Goal: Information Seeking & Learning: Learn about a topic

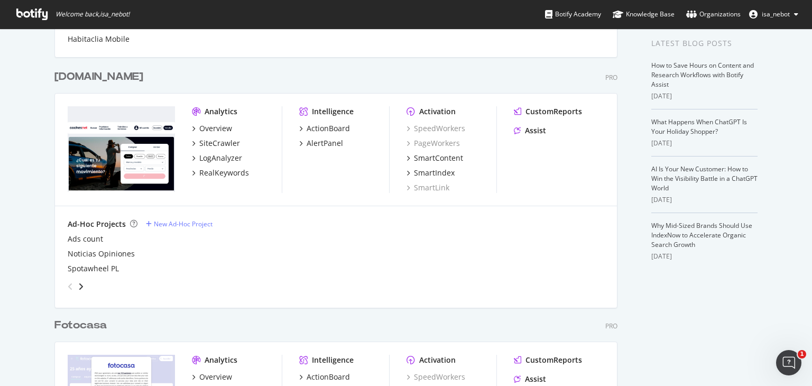
scroll to position [211, 0]
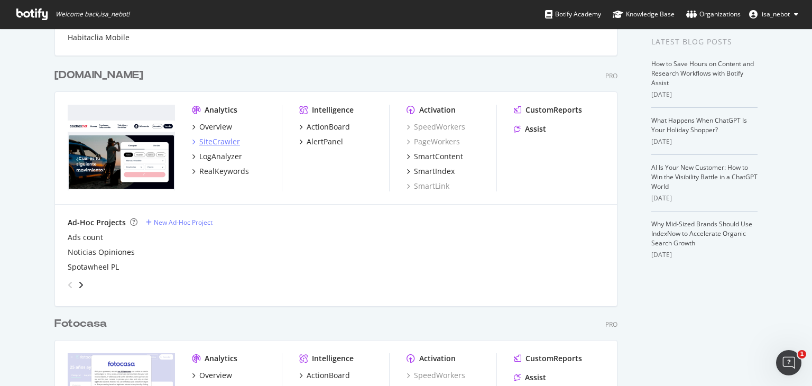
click at [209, 141] on div "SiteCrawler" at bounding box center [219, 141] width 41 height 11
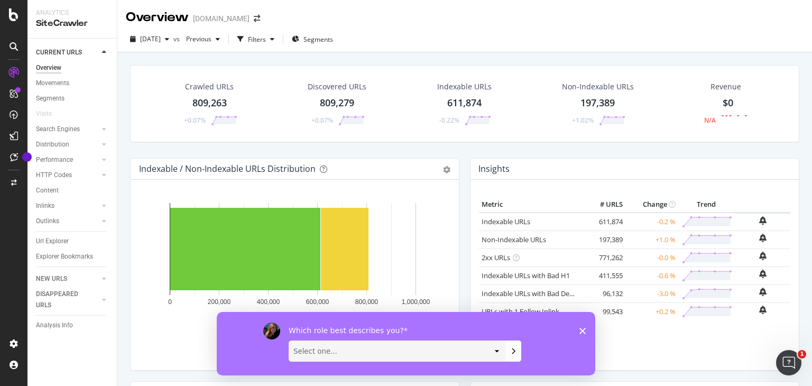
click at [583, 330] on div "Which role best describes you? Select one... Analyst/BI C-level Leadership Cont…" at bounding box center [406, 342] width 378 height 63
click at [583, 330] on polygon "Close survey" at bounding box center [582, 330] width 6 height 6
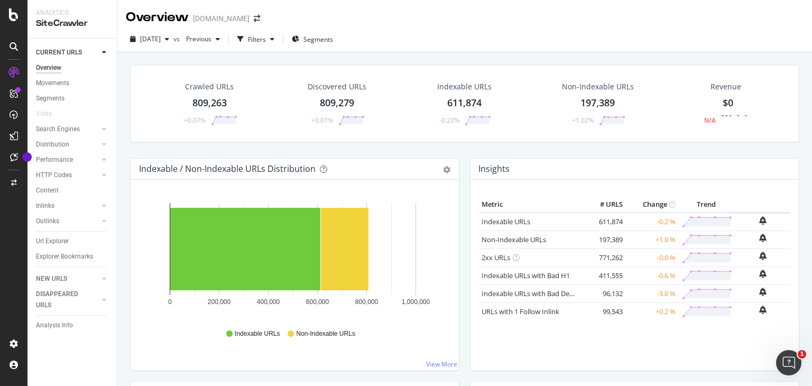
click at [13, 70] on icon at bounding box center [13, 72] width 11 height 11
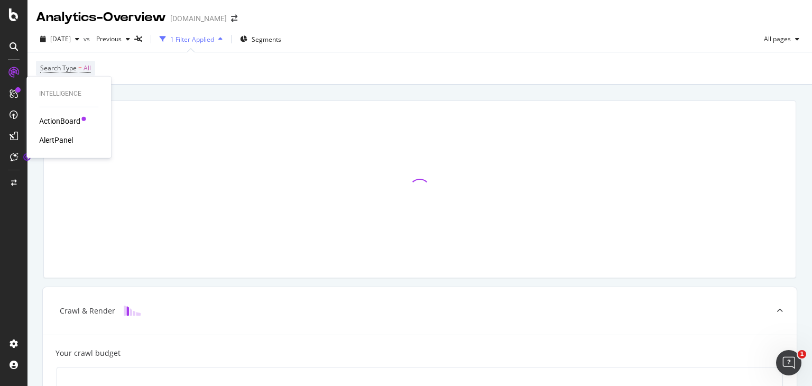
click at [60, 120] on div "ActionBoard" at bounding box center [59, 121] width 41 height 11
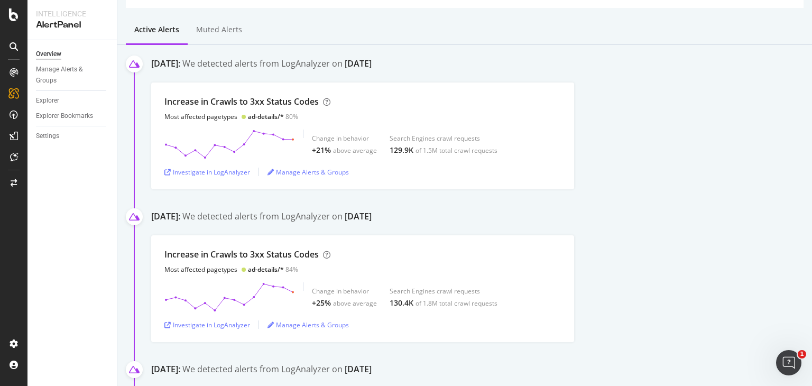
scroll to position [53, 0]
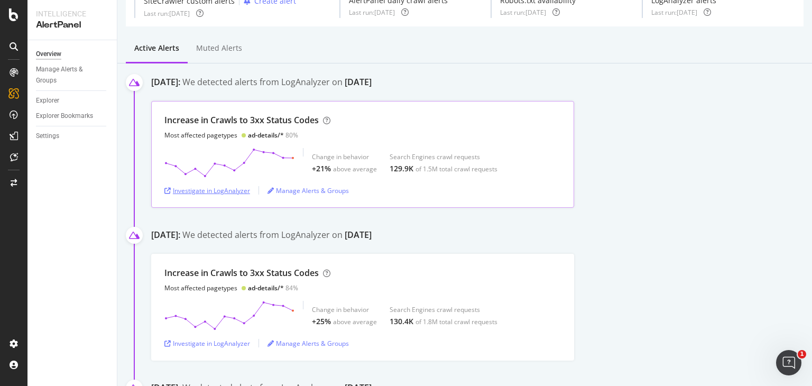
click at [217, 189] on div "Investigate in LogAnalyzer" at bounding box center [207, 190] width 86 height 9
click at [210, 192] on div "Investigate in LogAnalyzer" at bounding box center [207, 190] width 86 height 9
click at [10, 77] on div at bounding box center [13, 72] width 17 height 17
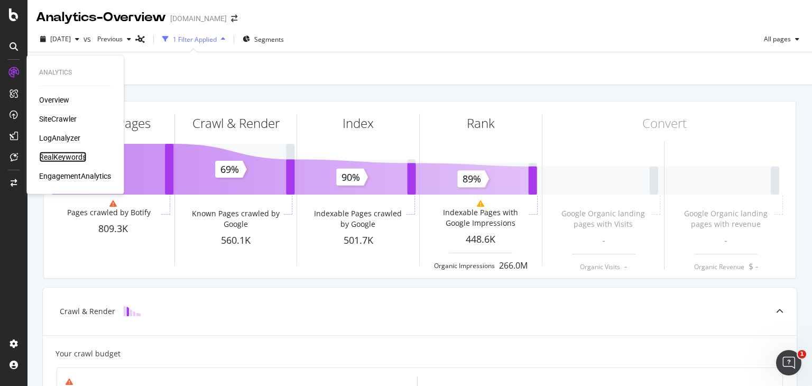
click at [63, 157] on div "RealKeywords" at bounding box center [62, 157] width 47 height 11
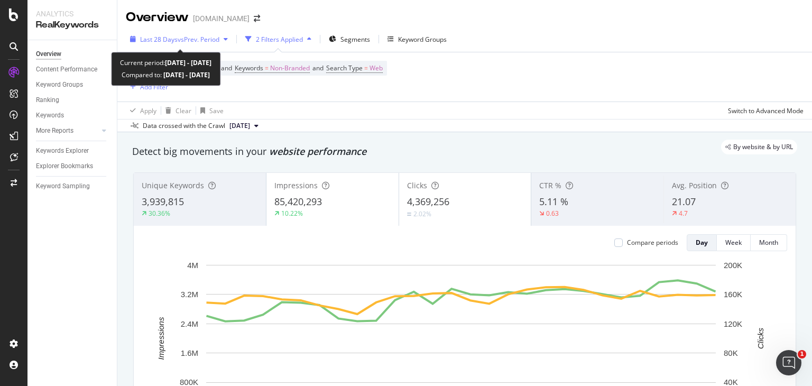
click at [199, 37] on span "vs Prev. Period" at bounding box center [199, 39] width 42 height 9
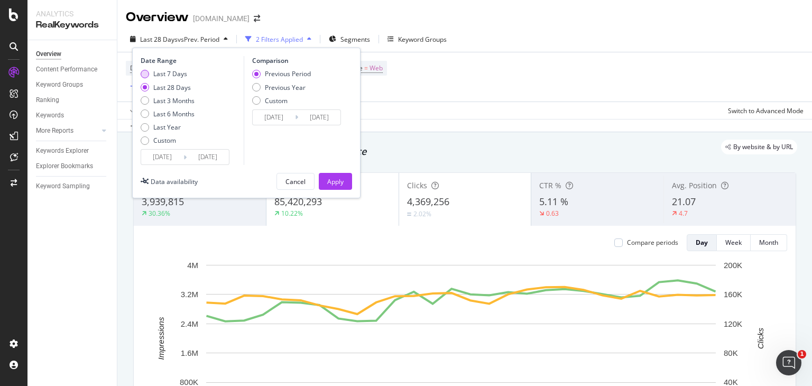
click at [164, 71] on div "Last 7 Days" at bounding box center [170, 73] width 34 height 9
type input "2025/08/29"
type input "2025/08/22"
type input "2025/08/28"
click at [332, 177] on div "Apply" at bounding box center [335, 181] width 16 height 9
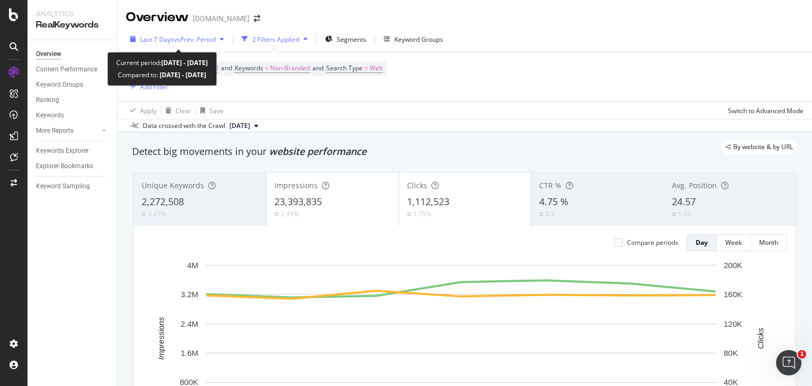
click at [170, 39] on span "Last 7 Days" at bounding box center [157, 39] width 34 height 9
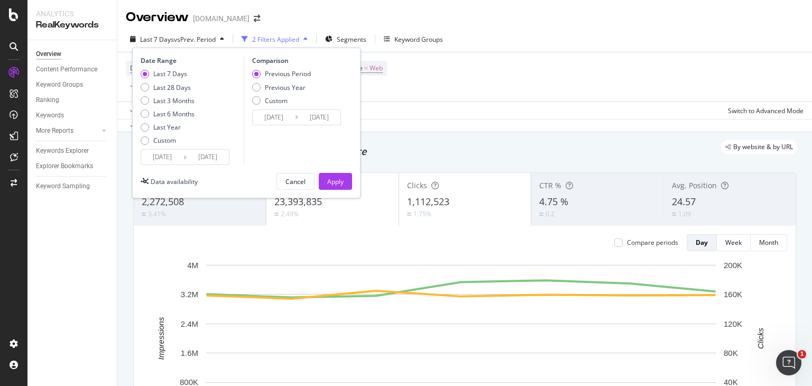
click at [167, 155] on input "2025/08/29" at bounding box center [162, 157] width 42 height 15
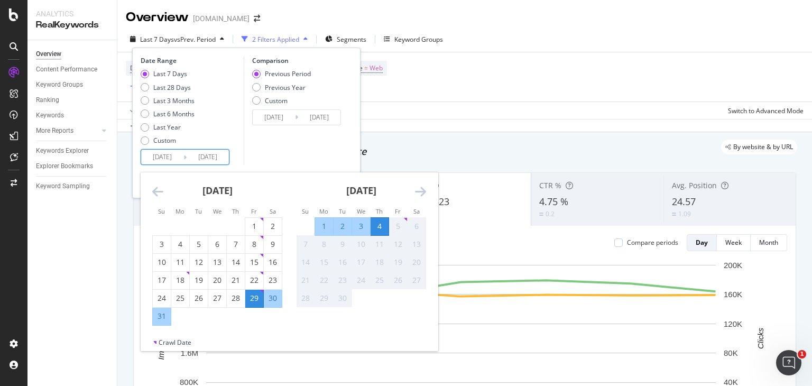
click at [321, 226] on div "1" at bounding box center [324, 226] width 18 height 11
type input "2025/09/01"
type input "2025/08/28"
type input "2025/08/31"
click at [383, 227] on div "4" at bounding box center [379, 226] width 18 height 11
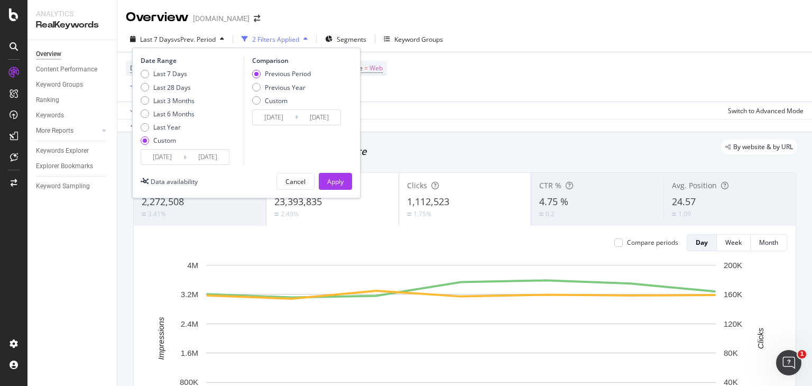
click at [588, 49] on div "Last 7 Days vs Prev. Period 2 Filters Applied Segments Keyword Groups Date Rang…" at bounding box center [464, 41] width 694 height 21
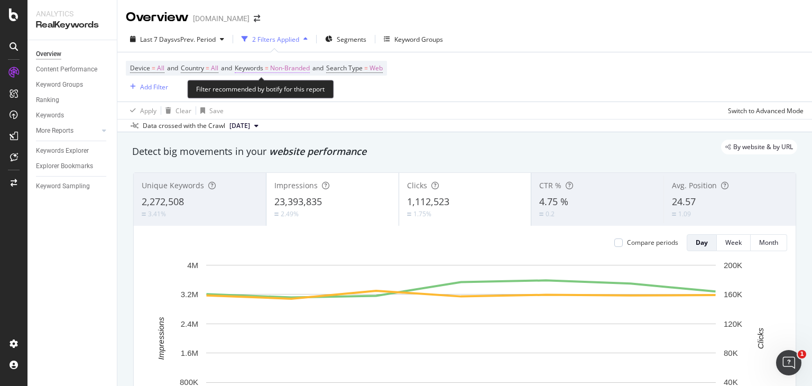
click at [299, 70] on span "Non-Branded" at bounding box center [290, 68] width 40 height 15
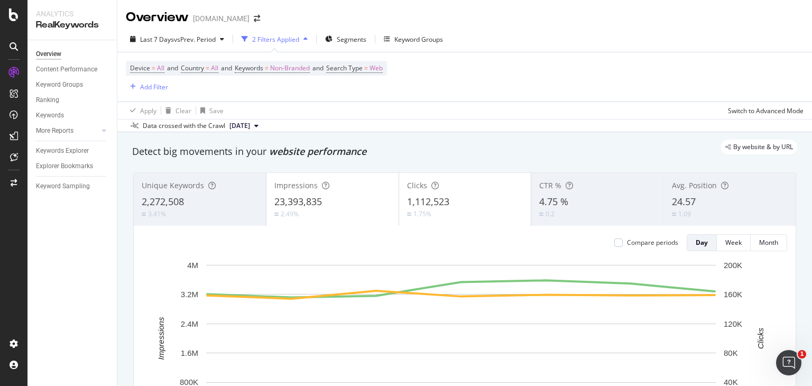
click at [472, 68] on div "Device = All and Country = All and Keywords = Non-Branded and Search Type = Web…" at bounding box center [464, 76] width 677 height 49
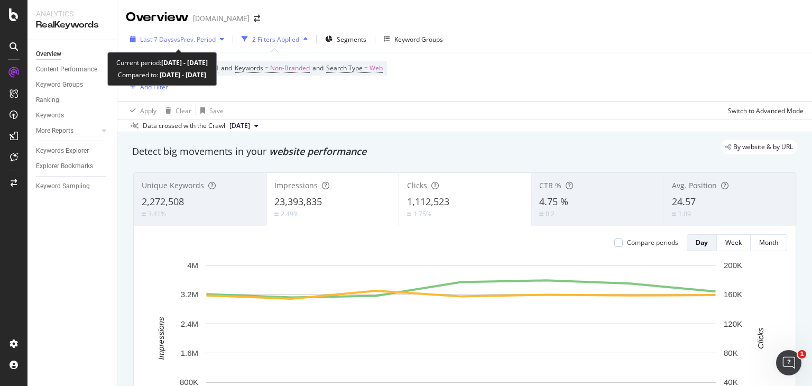
click at [174, 36] on span "vs Prev. Period" at bounding box center [195, 39] width 42 height 9
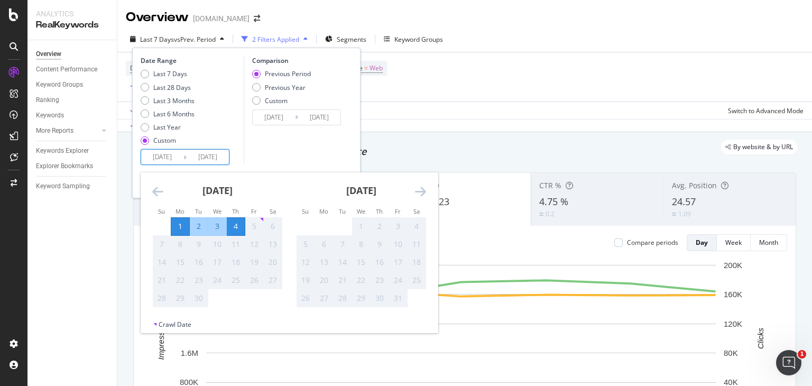
click at [173, 161] on input "2025/09/01" at bounding box center [162, 157] width 42 height 15
click at [297, 149] on div "Comparison Previous Period Previous Year Custom 2025/08/28 Navigate forward to …" at bounding box center [294, 110] width 100 height 109
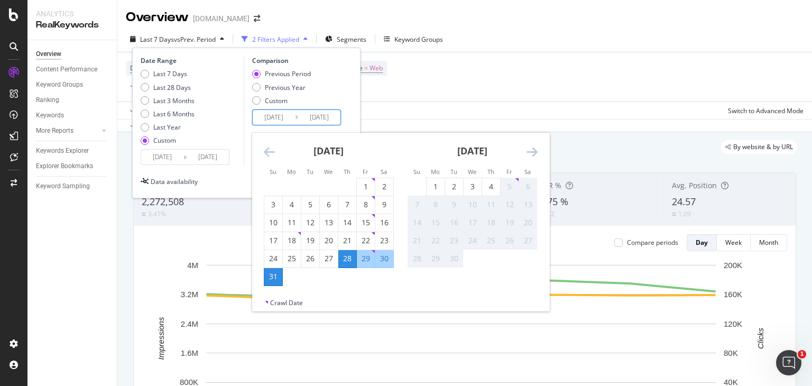
click at [284, 119] on input "2025/08/28" at bounding box center [274, 117] width 42 height 15
click at [295, 259] on div "25" at bounding box center [292, 258] width 18 height 11
type input "2025/08/25"
click at [350, 258] on div "28" at bounding box center [347, 258] width 18 height 11
type input "2025/08/28"
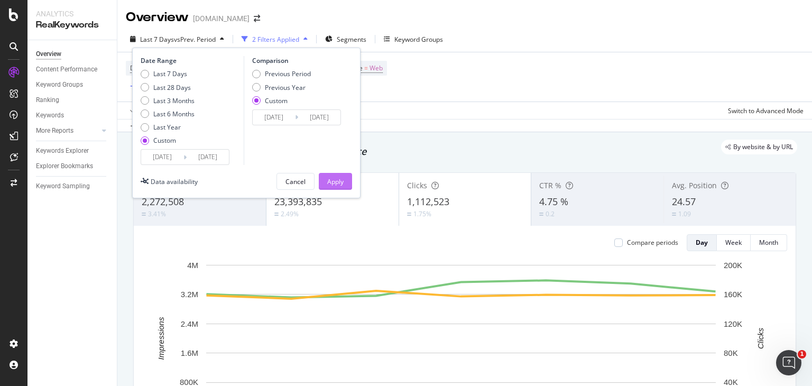
click at [340, 177] on div "Apply" at bounding box center [335, 181] width 16 height 9
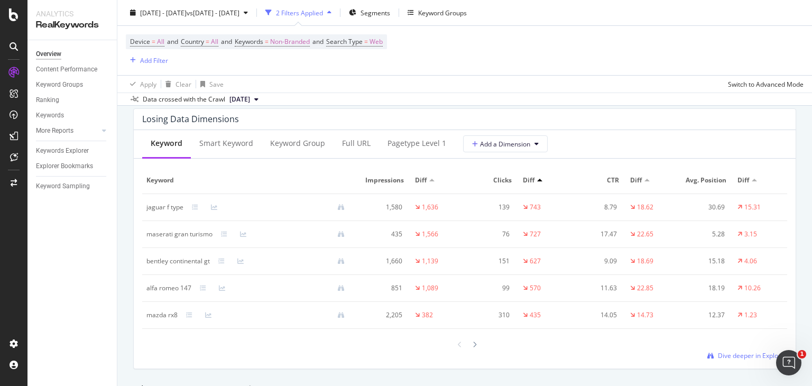
scroll to position [1268, 0]
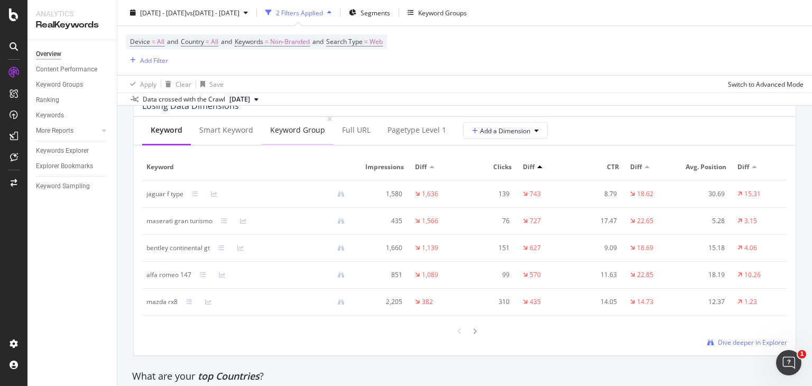
click at [310, 131] on div "Keyword Group" at bounding box center [297, 130] width 55 height 11
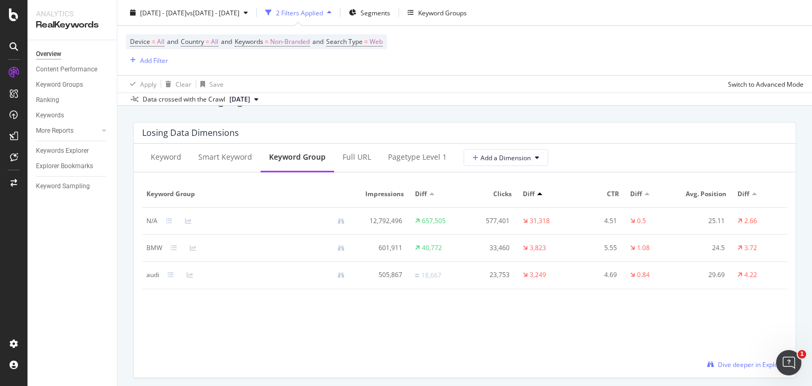
scroll to position [1215, 0]
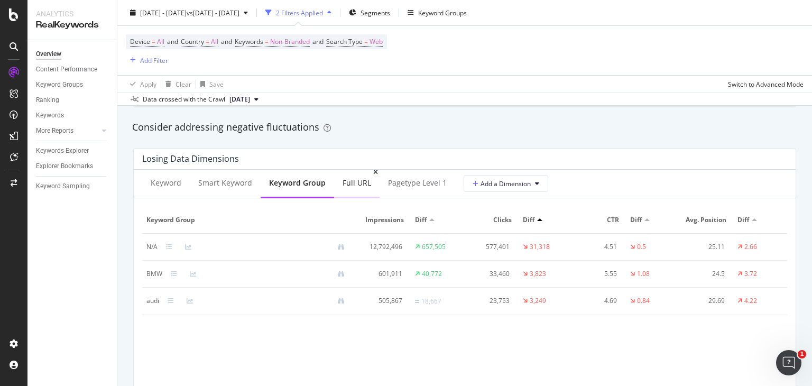
click at [349, 182] on div "Full URL" at bounding box center [356, 183] width 29 height 11
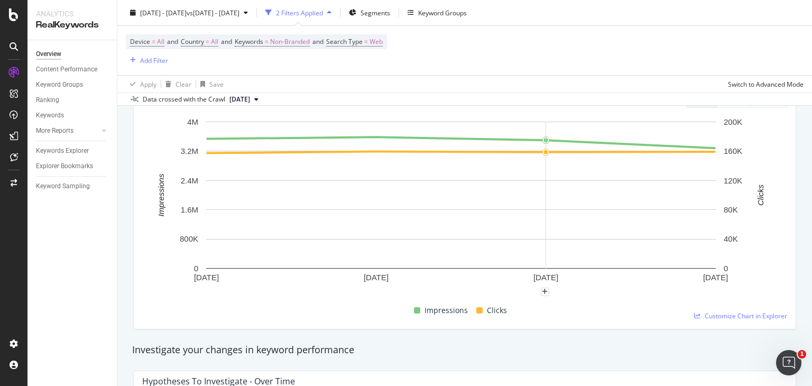
scroll to position [0, 0]
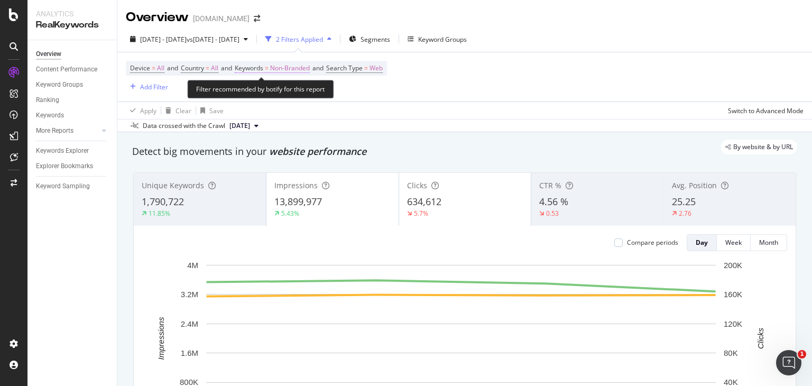
click at [304, 69] on span "Non-Branded" at bounding box center [290, 68] width 40 height 15
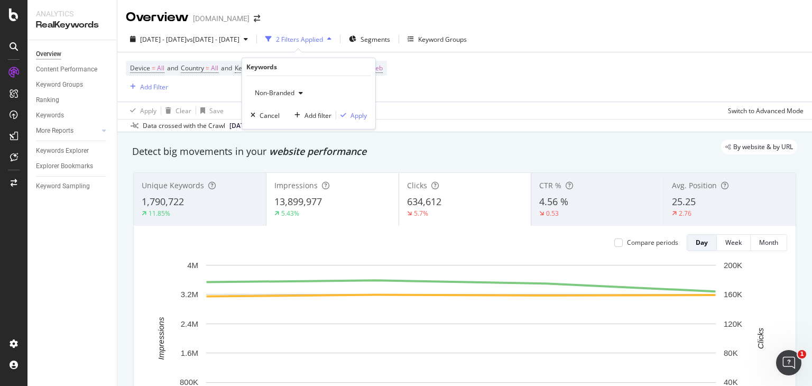
click at [300, 90] on icon "button" at bounding box center [301, 93] width 4 height 6
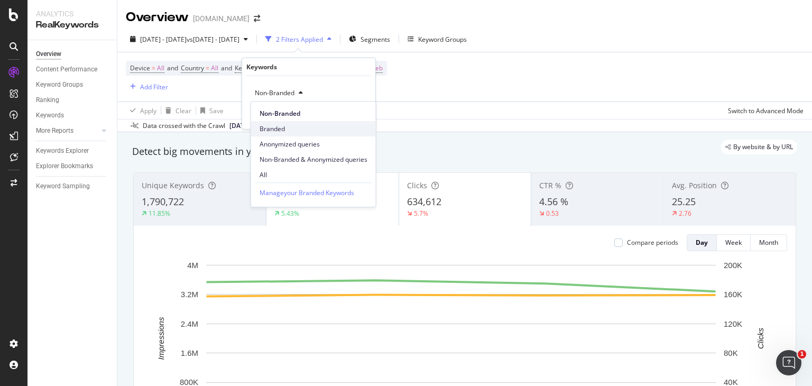
click at [300, 126] on span "Branded" at bounding box center [313, 129] width 108 height 10
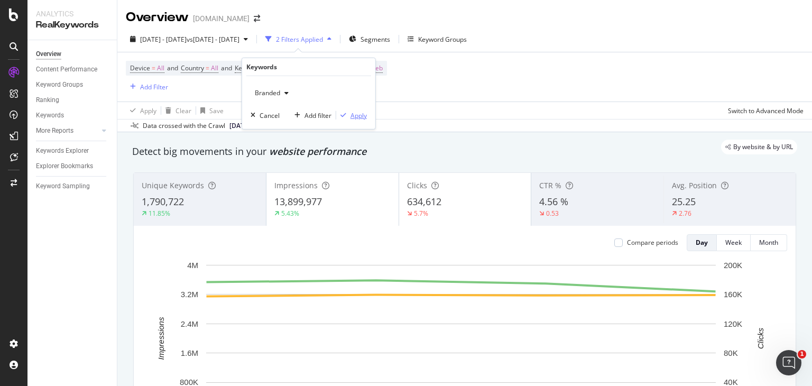
click at [349, 113] on div "button" at bounding box center [343, 115] width 14 height 6
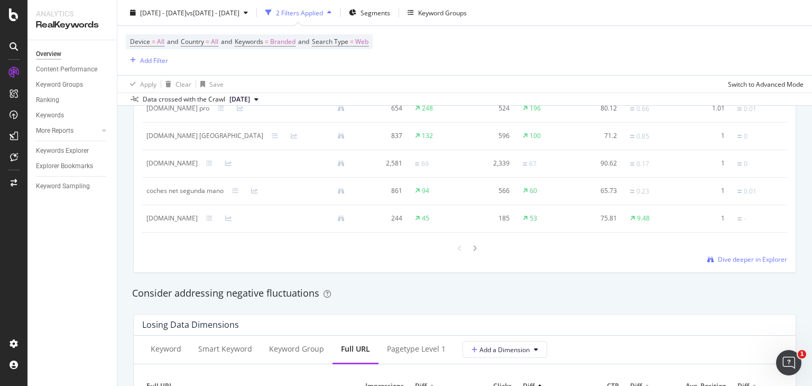
scroll to position [1215, 0]
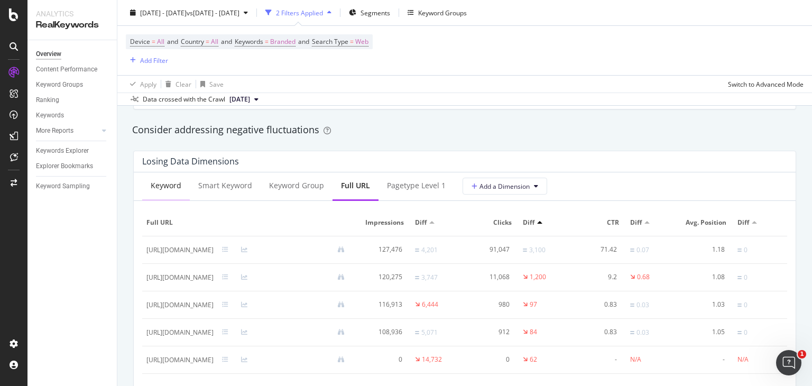
click at [164, 187] on div "Keyword" at bounding box center [166, 185] width 31 height 11
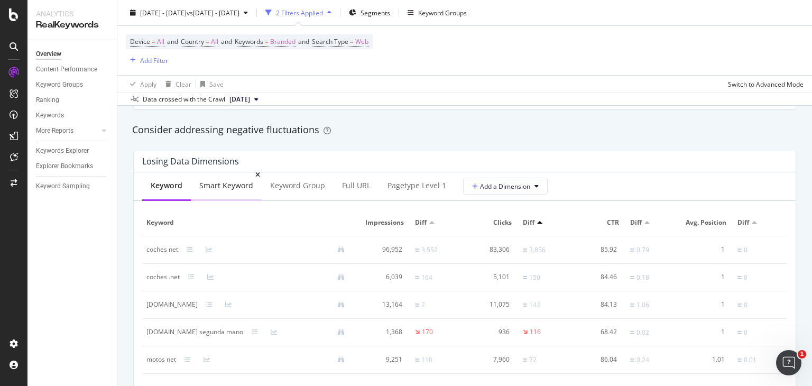
click at [214, 186] on div "Smart Keyword" at bounding box center [226, 185] width 54 height 11
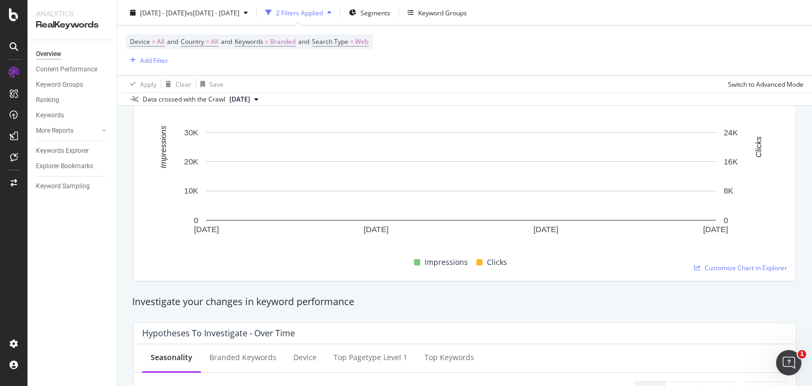
scroll to position [0, 0]
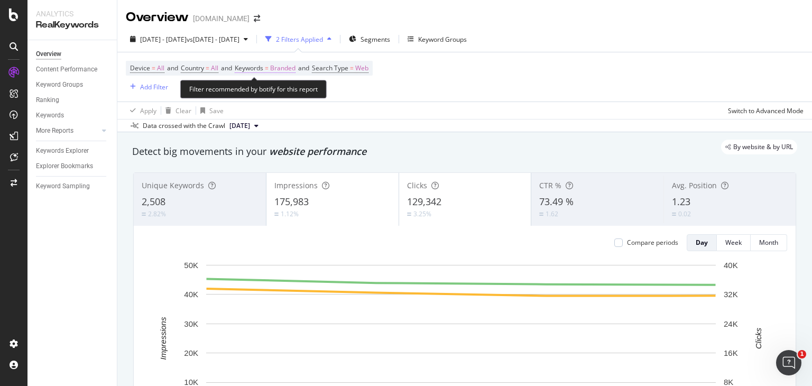
click at [292, 63] on span "Branded" at bounding box center [282, 68] width 25 height 15
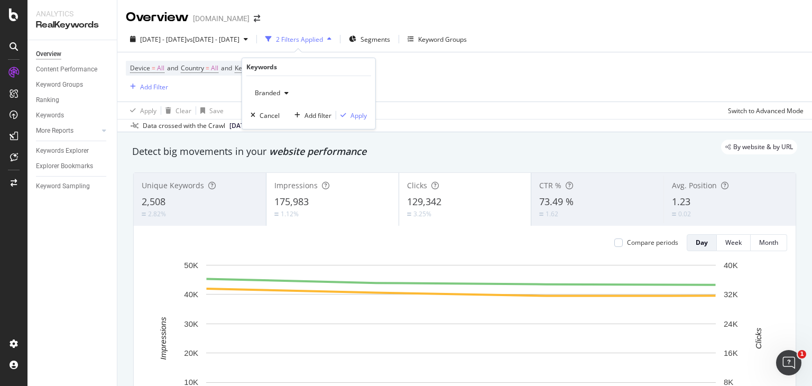
click at [283, 91] on div "button" at bounding box center [286, 93] width 13 height 6
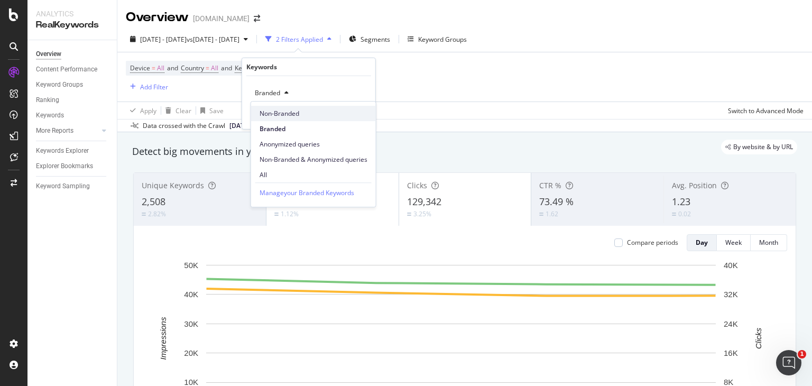
click at [278, 109] on span "Non-Branded" at bounding box center [313, 114] width 108 height 10
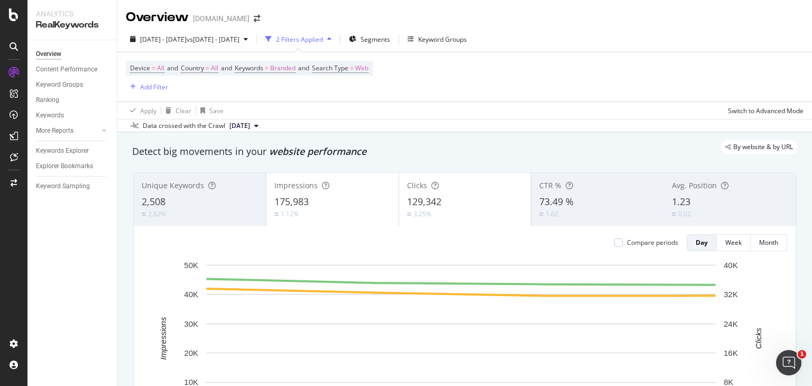
click at [323, 38] on div "2 Filters Applied" at bounding box center [299, 39] width 47 height 9
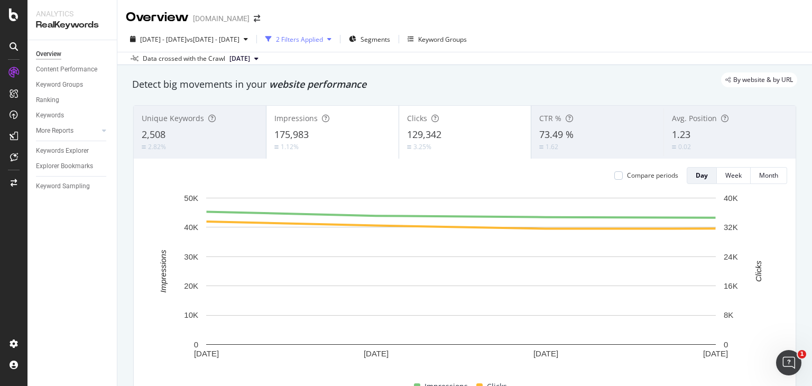
click at [323, 38] on div "2 Filters Applied" at bounding box center [299, 39] width 47 height 9
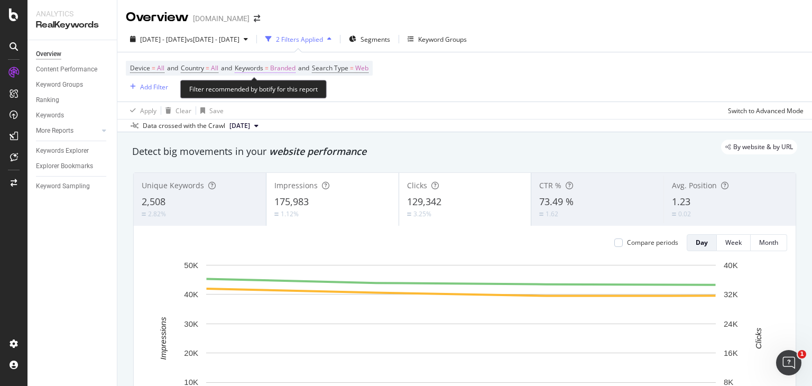
click at [282, 68] on span "Branded" at bounding box center [282, 68] width 25 height 15
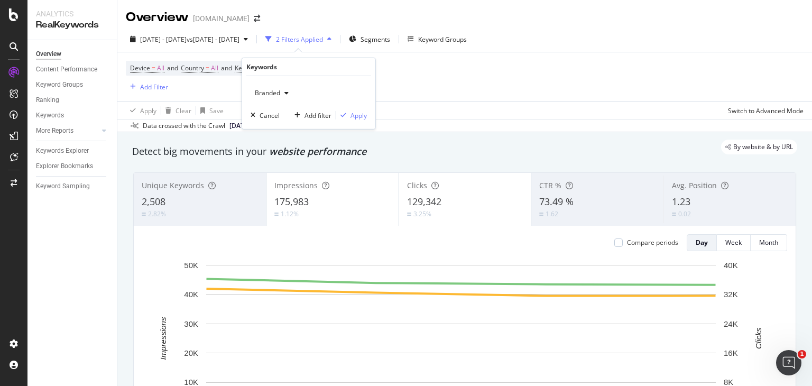
click at [279, 97] on div "Branded" at bounding box center [271, 93] width 42 height 16
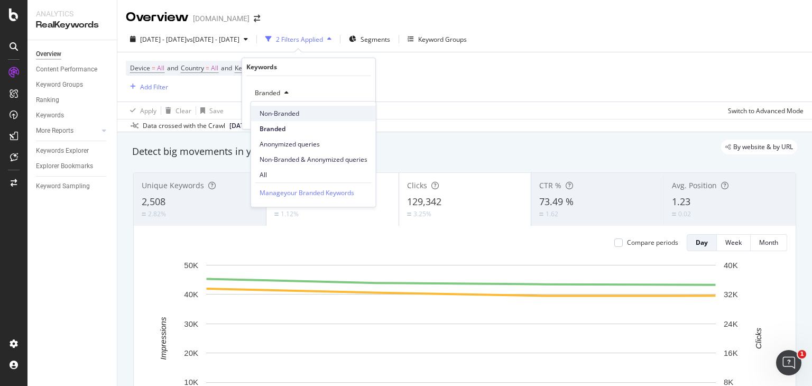
click at [273, 106] on div "Non-Branded" at bounding box center [313, 113] width 125 height 15
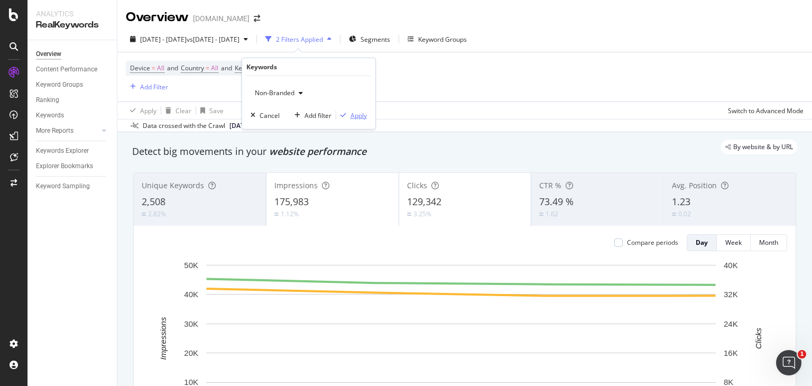
click at [362, 115] on div "Apply" at bounding box center [358, 114] width 16 height 9
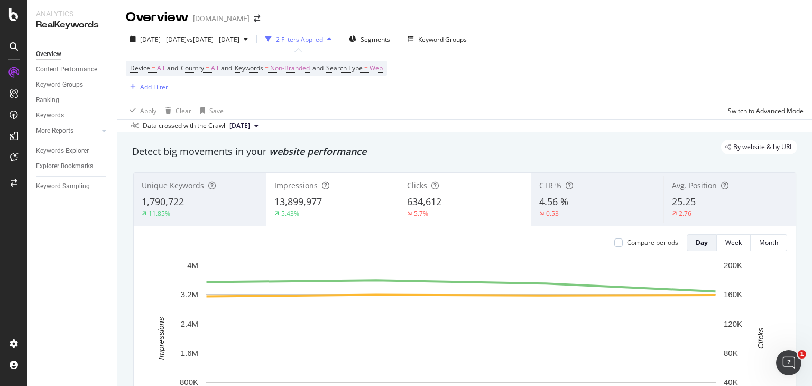
click at [170, 206] on span "1,790,722" at bounding box center [163, 201] width 42 height 13
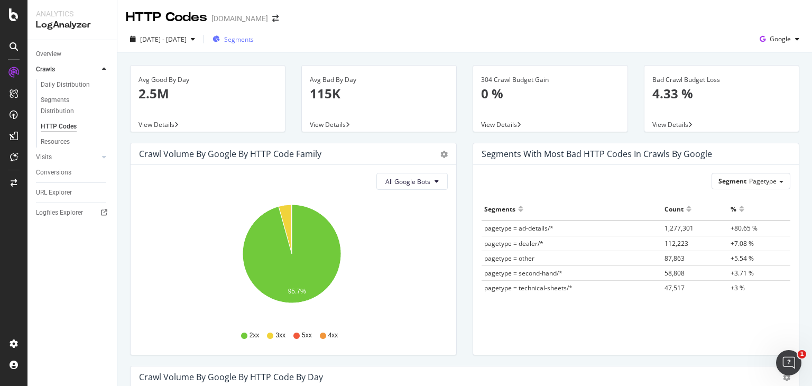
click at [254, 41] on span "Segments" at bounding box center [239, 39] width 30 height 9
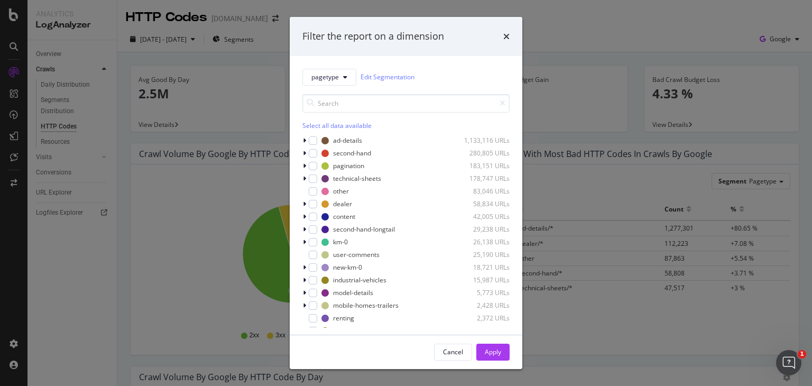
click at [345, 133] on div "Select all data available ad-details 1,133,116 URLs second-hand 280,805 URLs pa…" at bounding box center [405, 211] width 207 height 234
click at [343, 138] on div "ad-details" at bounding box center [347, 140] width 29 height 9
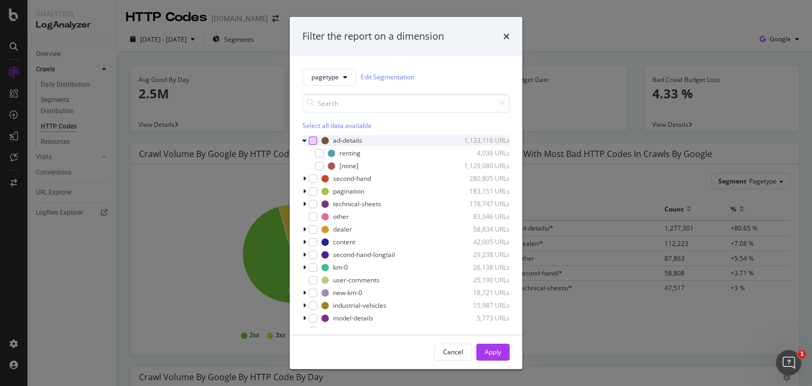
click at [309, 140] on div "modal" at bounding box center [313, 140] width 8 height 8
click at [486, 353] on div "Apply" at bounding box center [493, 351] width 16 height 9
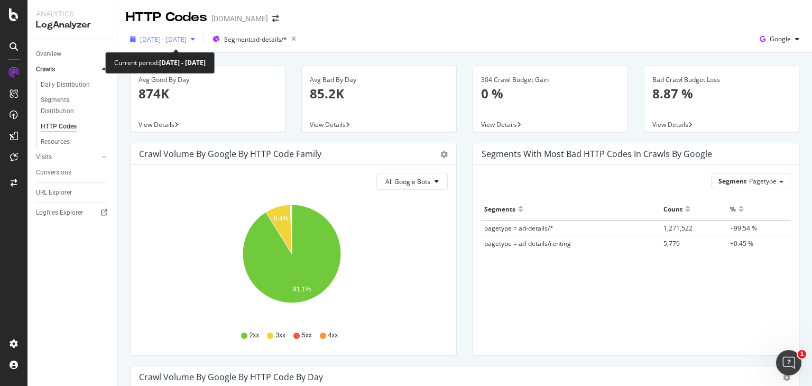
click at [195, 42] on icon "button" at bounding box center [193, 39] width 4 height 6
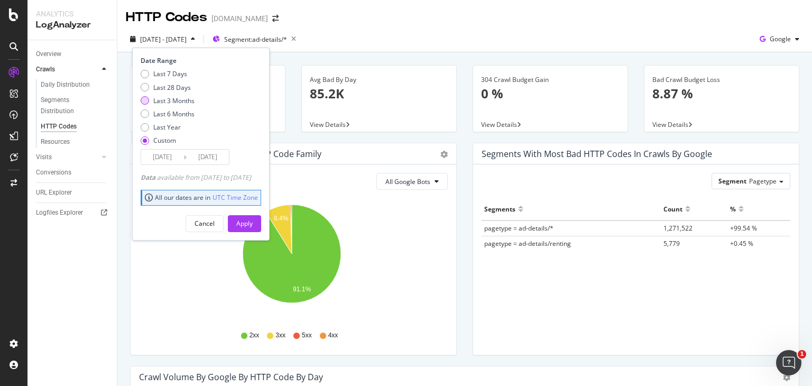
click at [181, 97] on div "Last 3 Months" at bounding box center [173, 100] width 41 height 9
type input "2025/06/08"
type input "[DATE]"
click at [253, 225] on div "Apply" at bounding box center [244, 223] width 16 height 9
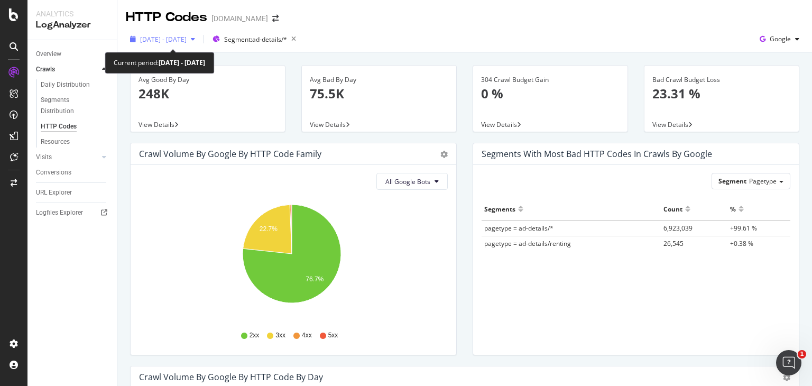
click at [195, 38] on icon "button" at bounding box center [193, 39] width 4 height 6
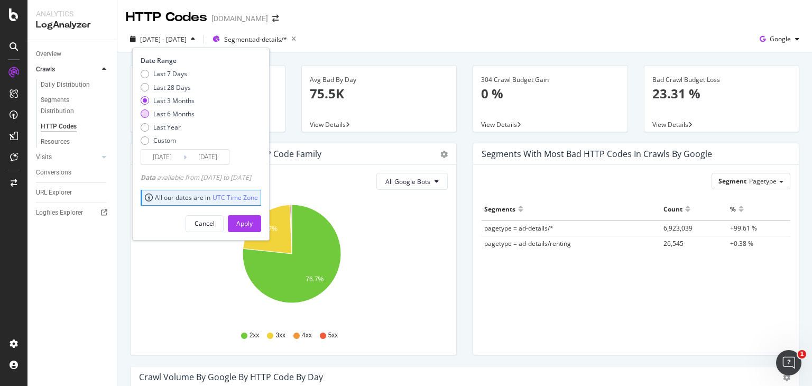
click at [178, 114] on div "Last 6 Months" at bounding box center [173, 113] width 41 height 9
type input "[DATE]"
click at [261, 225] on button "Apply" at bounding box center [244, 223] width 33 height 17
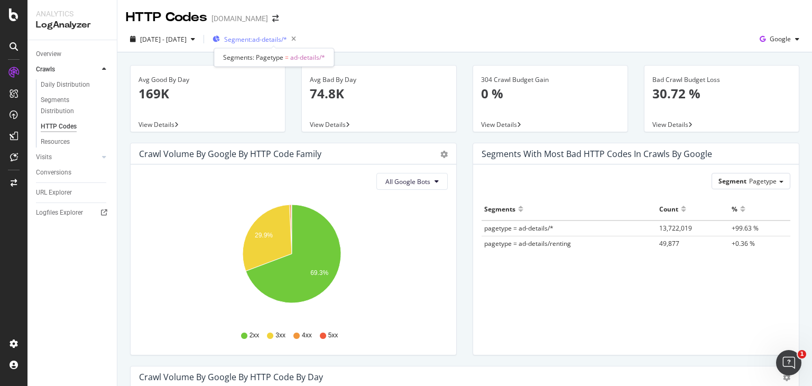
click at [287, 36] on span "Segment: ad-details/*" at bounding box center [255, 39] width 63 height 9
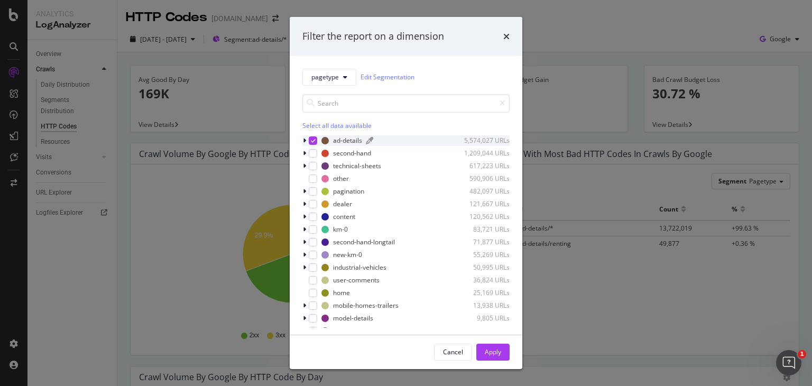
click at [341, 141] on div "ad-details" at bounding box center [347, 140] width 29 height 9
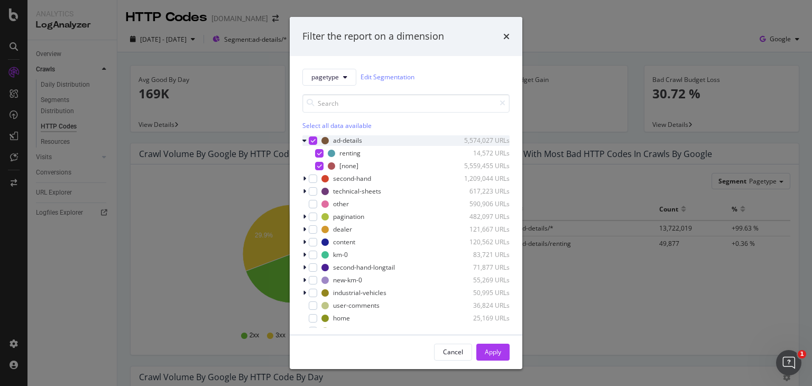
click at [312, 140] on icon "modal" at bounding box center [313, 140] width 5 height 5
click at [311, 176] on div "modal" at bounding box center [313, 178] width 8 height 8
click at [490, 352] on div "Apply" at bounding box center [493, 351] width 16 height 9
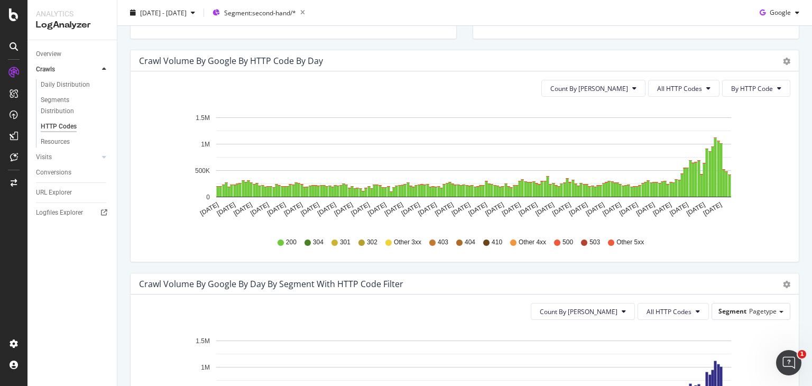
scroll to position [317, 0]
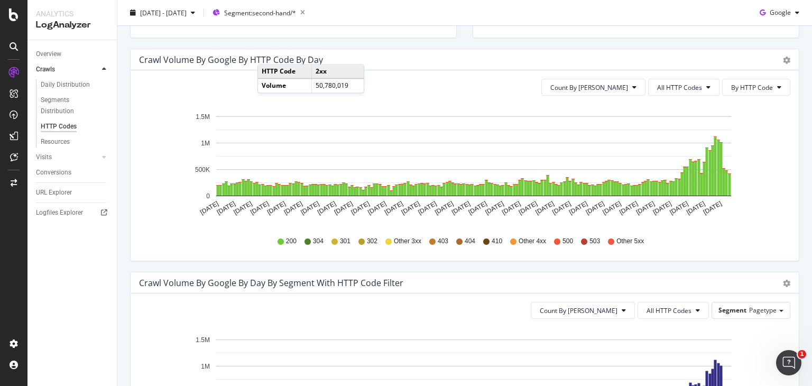
click at [762, 123] on icon "Mar 08 2025 Mar 14 2025 Mar 20 2025 Mar 26 2025 Apr 01 2025 Apr 07 2025 Apr 13 …" at bounding box center [460, 165] width 643 height 123
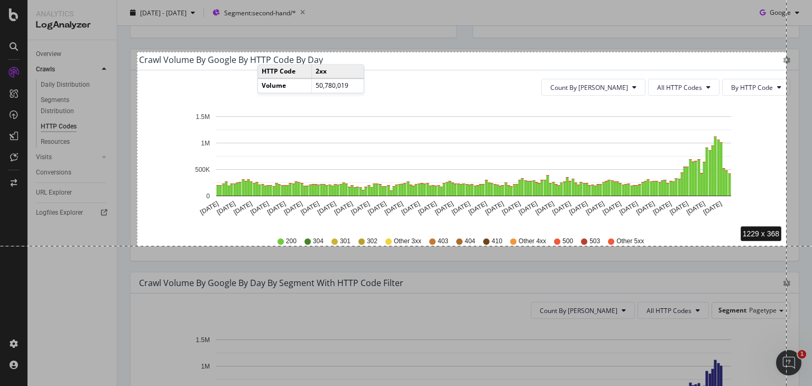
drag, startPoint x: 137, startPoint y: 52, endPoint x: 786, endPoint y: 246, distance: 677.8
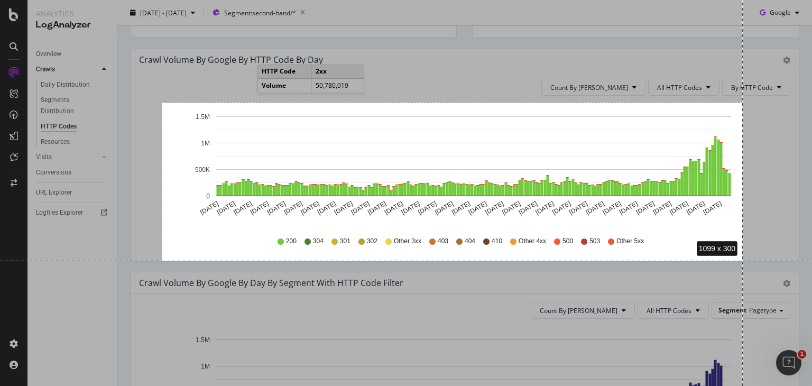
drag, startPoint x: 162, startPoint y: 103, endPoint x: 742, endPoint y: 261, distance: 601.8
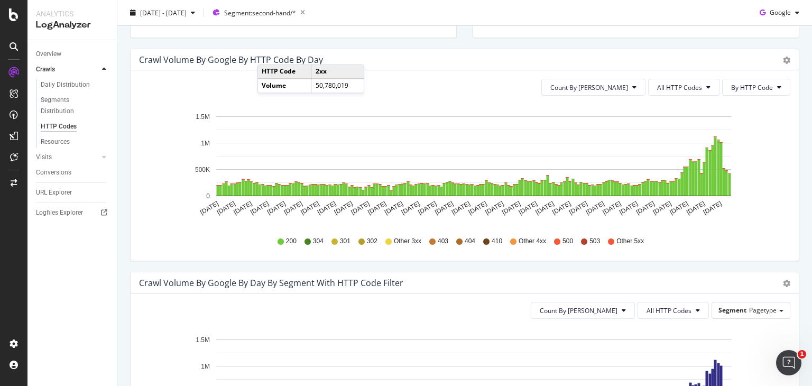
click at [361, 57] on div "Crawl Volume by google by HTTP Code by Day" at bounding box center [453, 59] width 628 height 11
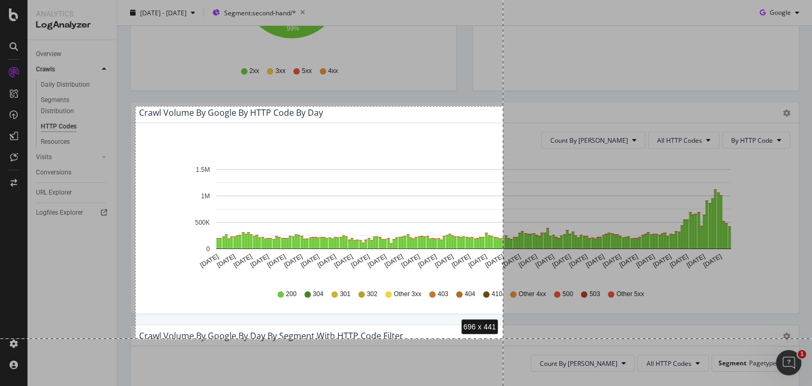
scroll to position [0, 0]
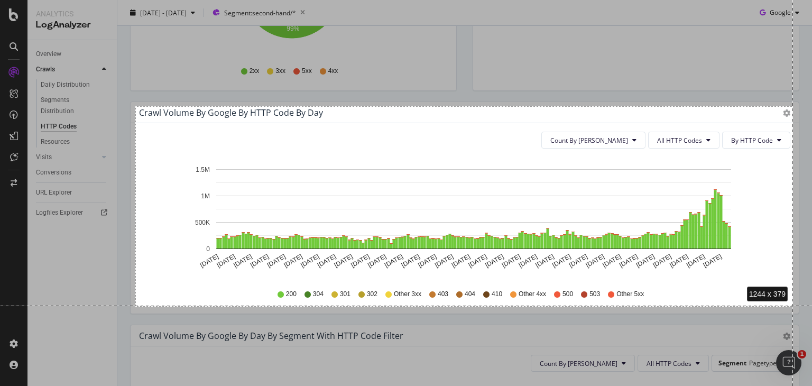
drag, startPoint x: 135, startPoint y: 106, endPoint x: 793, endPoint y: 305, distance: 686.9
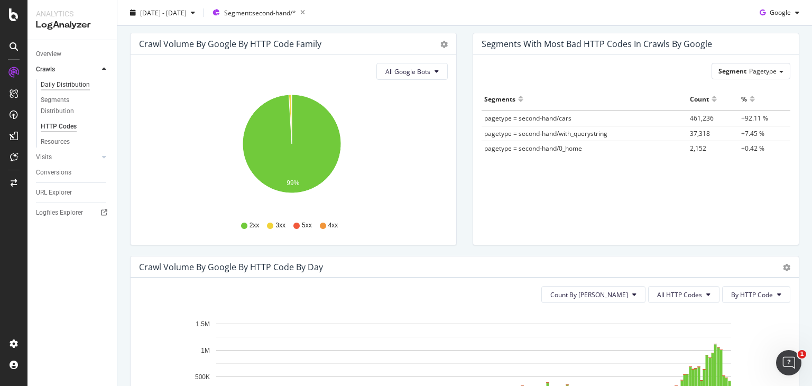
scroll to position [106, 0]
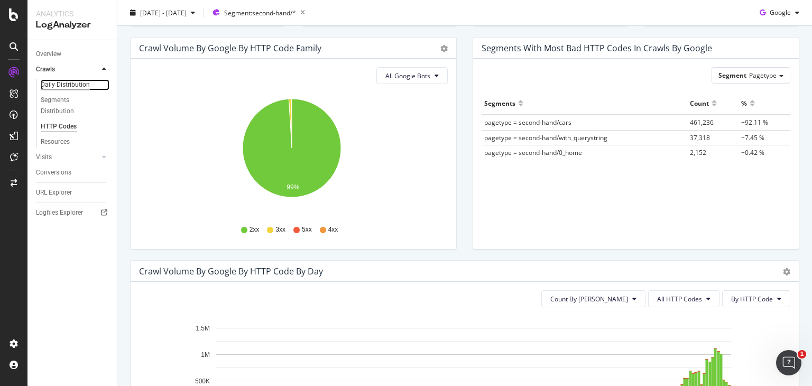
click at [62, 83] on div "Daily Distribution" at bounding box center [65, 84] width 49 height 11
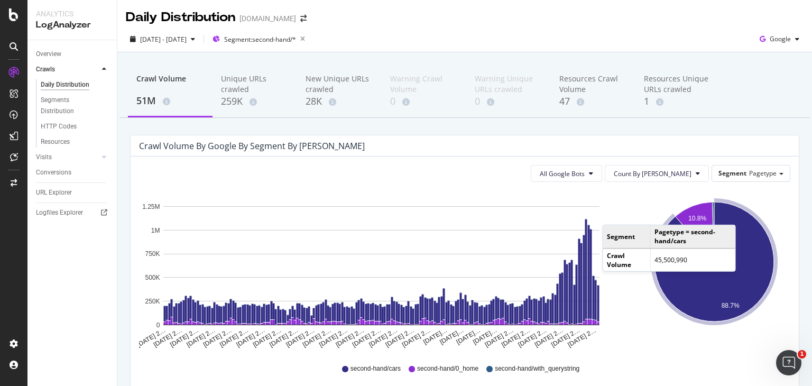
click at [631, 326] on div "10.8% 88.7% Segment Crawl Volume Pagetype = second-hand/cars 45,500,990 Pagetyp…" at bounding box center [714, 269] width 167 height 159
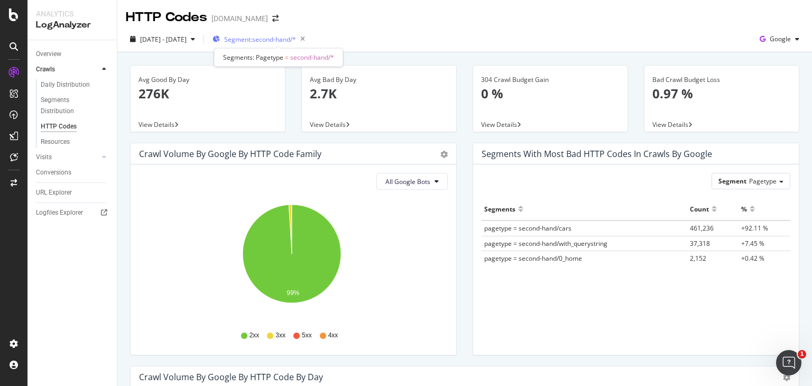
click at [294, 39] on span "Segment: second-hand/*" at bounding box center [260, 39] width 72 height 9
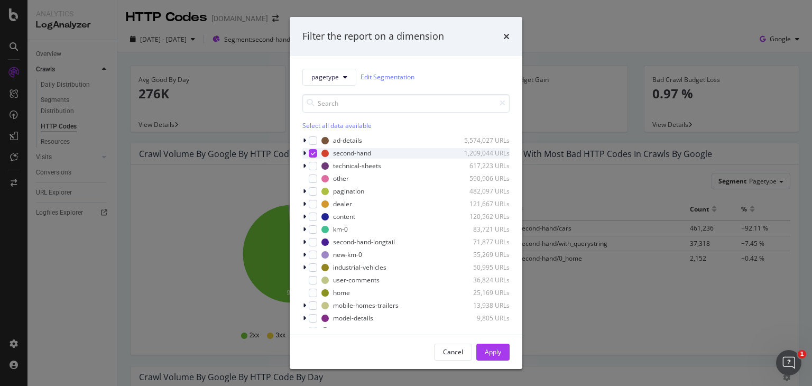
click at [313, 151] on icon "modal" at bounding box center [313, 153] width 5 height 5
click at [313, 215] on div "modal" at bounding box center [313, 216] width 8 height 8
click at [496, 352] on div "Apply" at bounding box center [493, 351] width 16 height 9
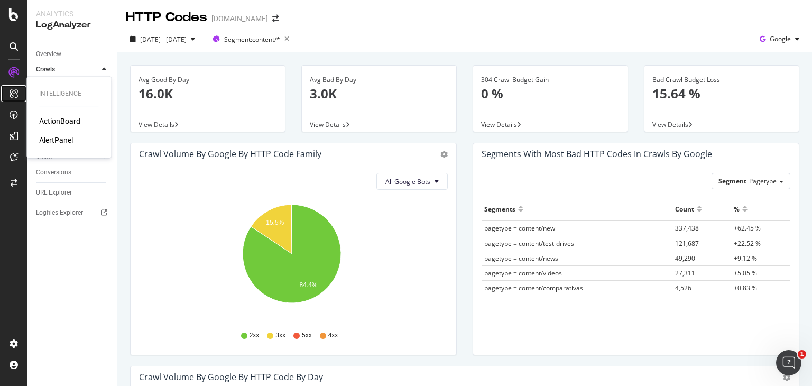
click at [15, 92] on icon at bounding box center [14, 93] width 8 height 8
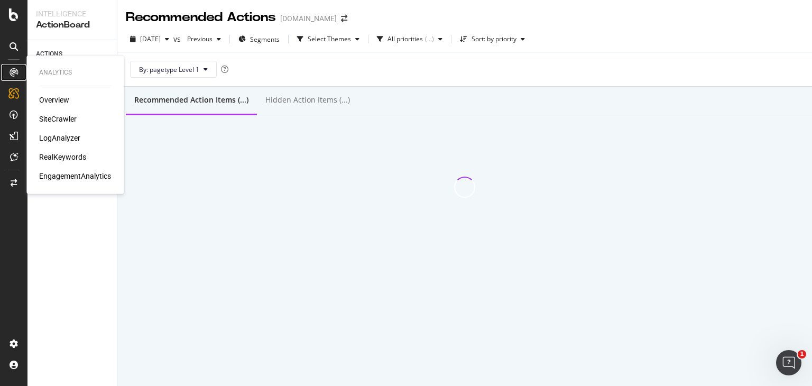
click at [13, 71] on icon at bounding box center [14, 72] width 8 height 8
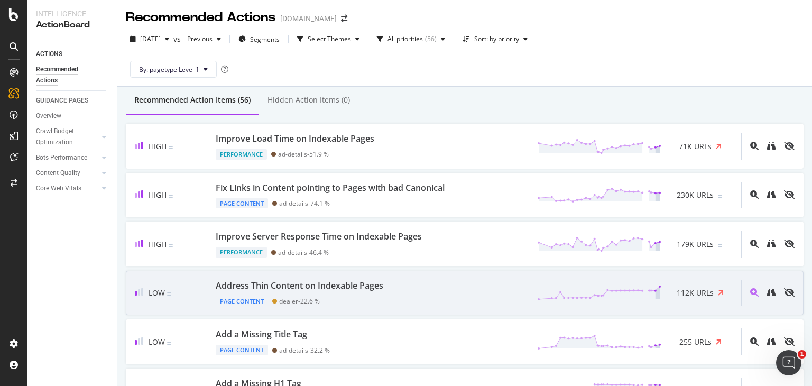
click at [490, 293] on div "Address Thin Content on Indexable Pages Page Content dealer - 22.6 % 112K URLs" at bounding box center [474, 293] width 534 height 27
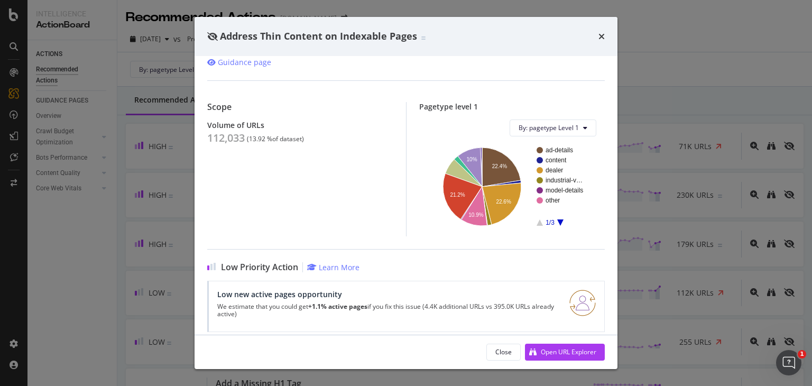
scroll to position [106, 0]
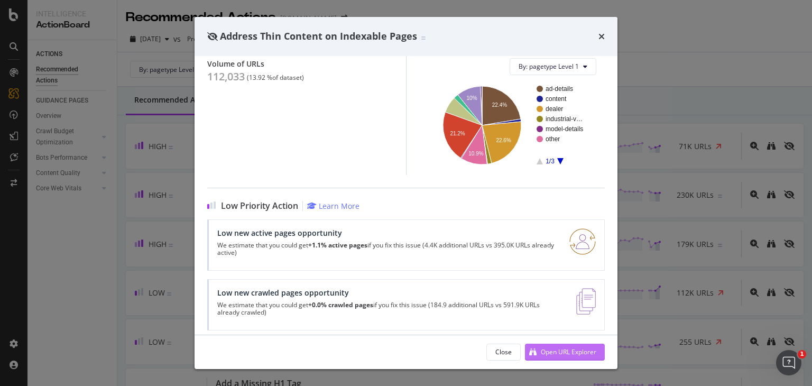
click at [554, 350] on div "Open URL Explorer" at bounding box center [568, 351] width 55 height 9
click at [604, 38] on icon "times" at bounding box center [601, 36] width 6 height 8
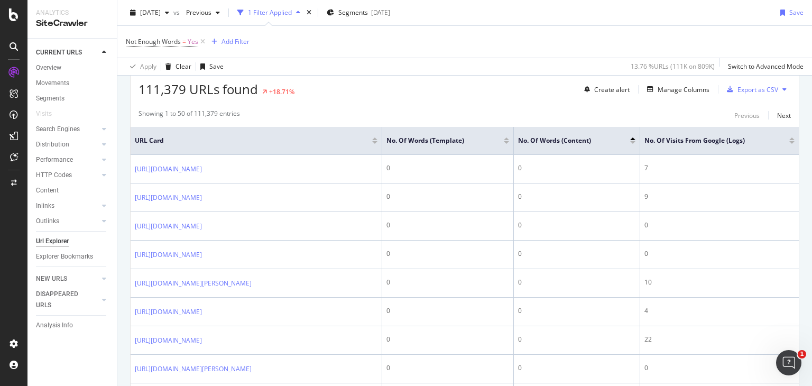
scroll to position [159, 0]
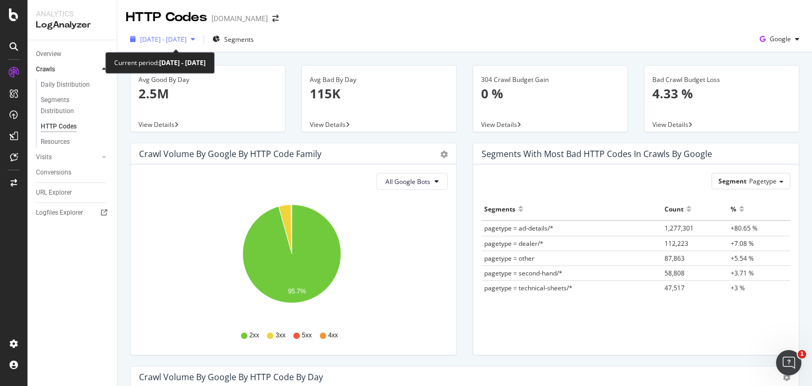
click at [187, 39] on span "[DATE] - [DATE]" at bounding box center [163, 39] width 47 height 9
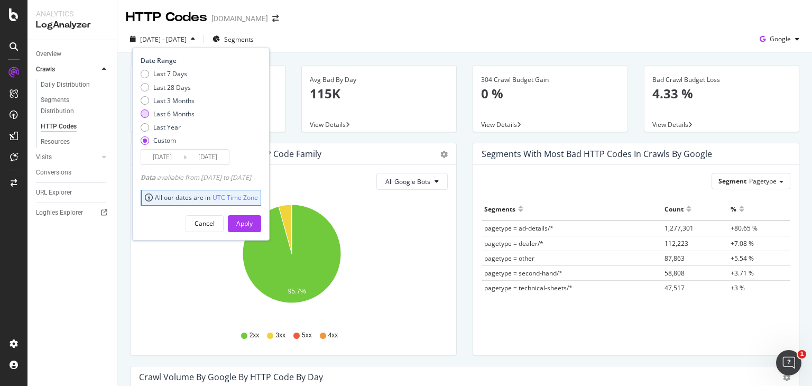
click at [170, 110] on div "Last 6 Months" at bounding box center [173, 113] width 41 height 9
type input "[DATE]"
click at [253, 220] on div "Apply" at bounding box center [244, 223] width 16 height 9
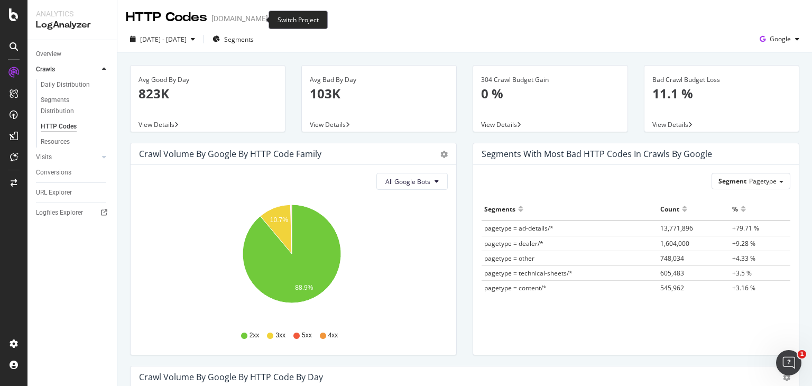
click at [268, 20] on span at bounding box center [275, 18] width 15 height 7
click at [272, 19] on icon "arrow-right-arrow-left" at bounding box center [275, 18] width 6 height 7
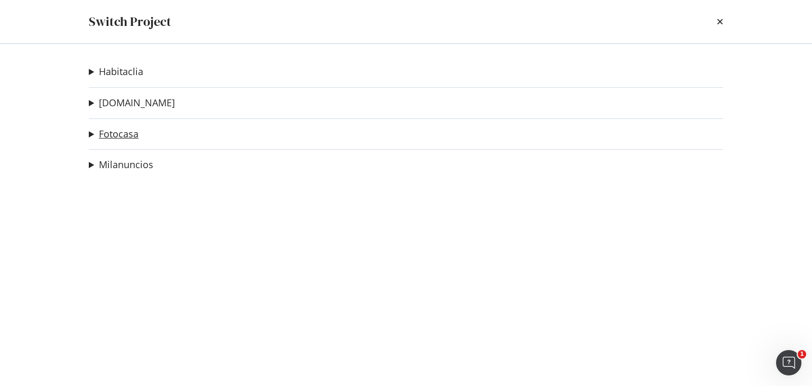
click at [127, 134] on link "Fotocasa" at bounding box center [119, 133] width 40 height 11
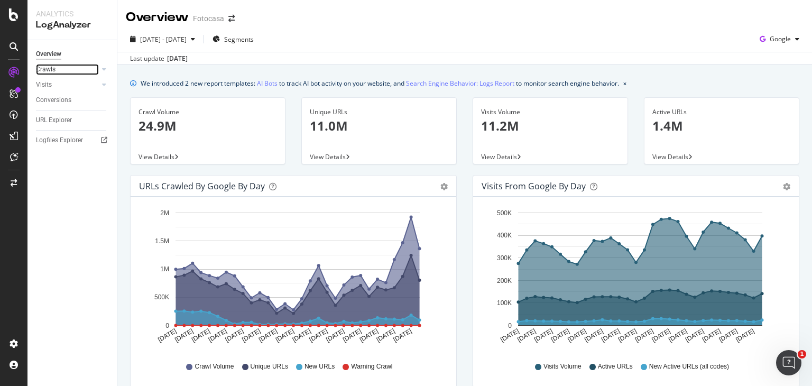
click at [69, 69] on link "Crawls" at bounding box center [67, 69] width 63 height 11
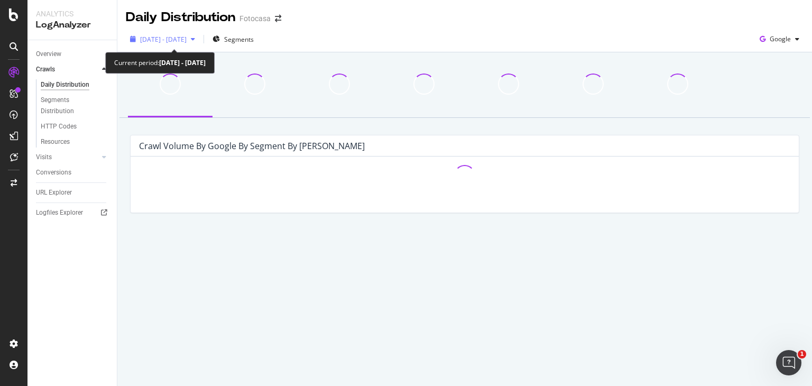
click at [179, 42] on span "[DATE] - [DATE]" at bounding box center [163, 39] width 47 height 9
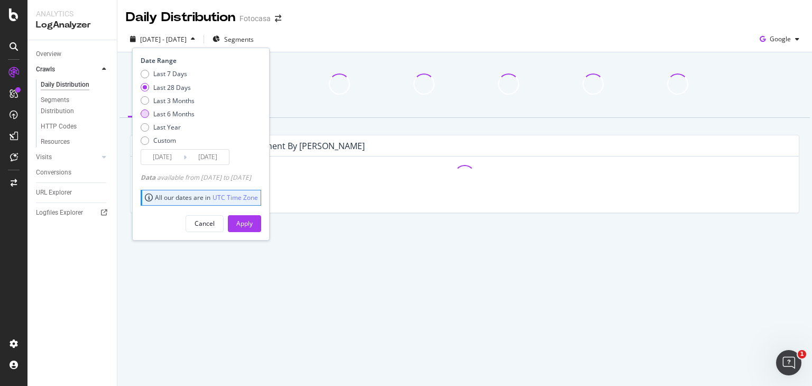
click at [183, 110] on div "Last 6 Months" at bounding box center [173, 113] width 41 height 9
type input "[DATE]"
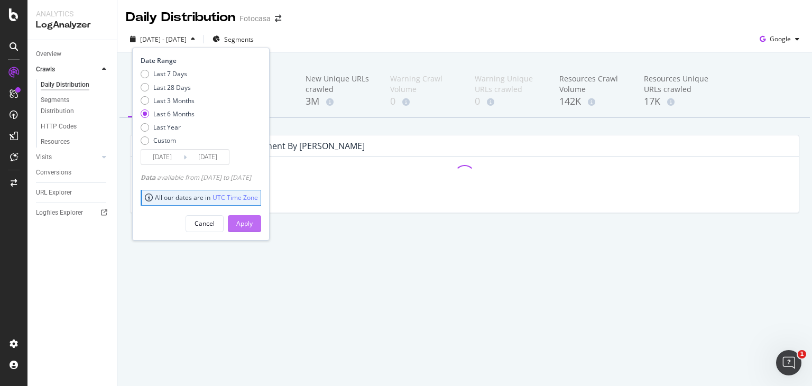
click at [253, 223] on div "Apply" at bounding box center [244, 223] width 16 height 9
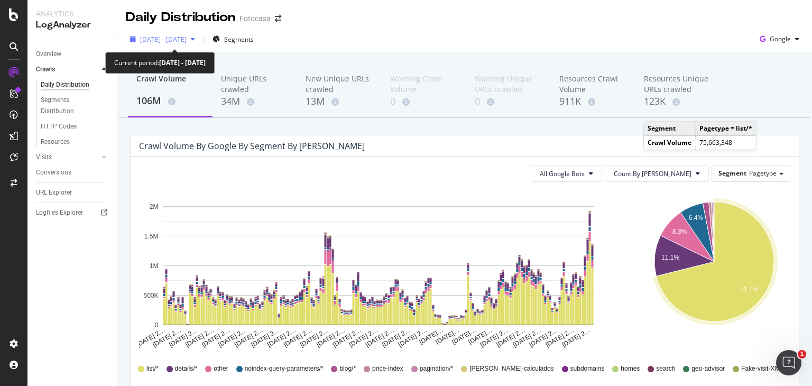
click at [187, 42] on span "[DATE] - [DATE]" at bounding box center [163, 39] width 47 height 9
click at [437, 24] on div "Daily Distribution Fotocasa" at bounding box center [464, 13] width 694 height 26
